Goal: Navigation & Orientation: Find specific page/section

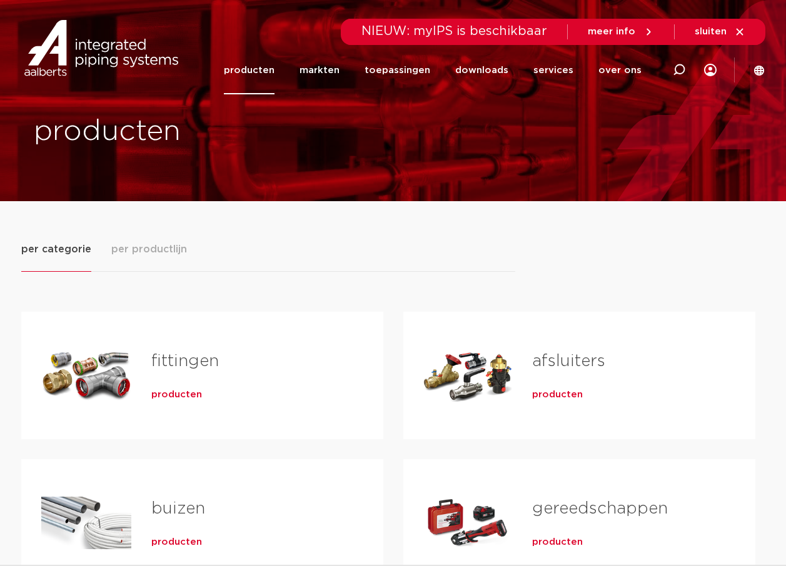
click at [557, 501] on link "gereedschappen" at bounding box center [600, 509] width 136 height 16
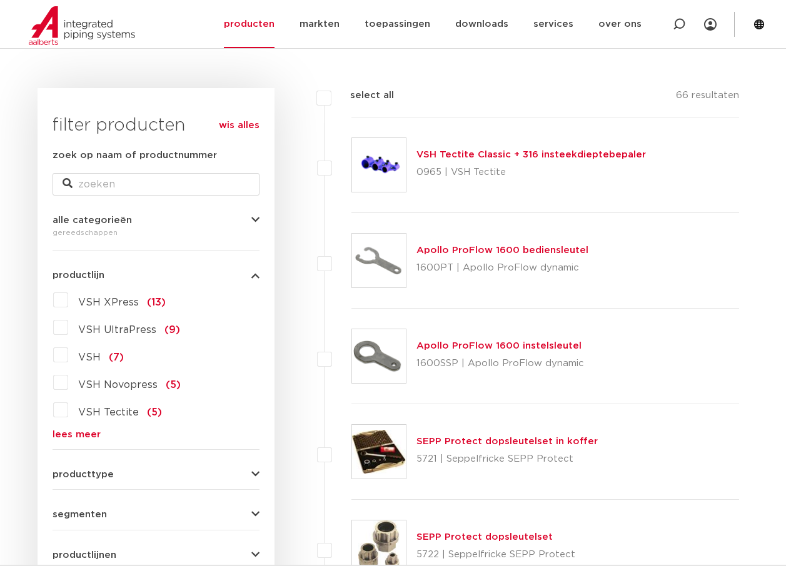
scroll to position [63, 0]
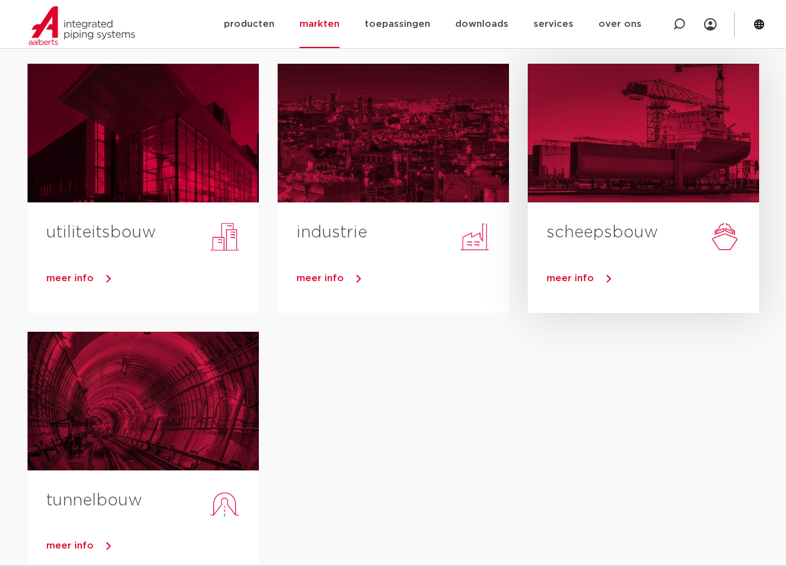
scroll to position [500, 0]
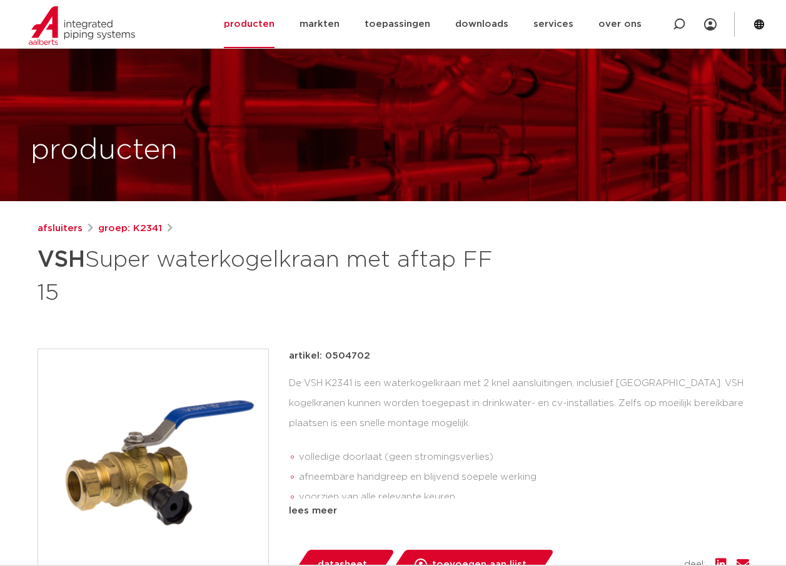
scroll to position [63, 0]
